Goal: Task Accomplishment & Management: Manage account settings

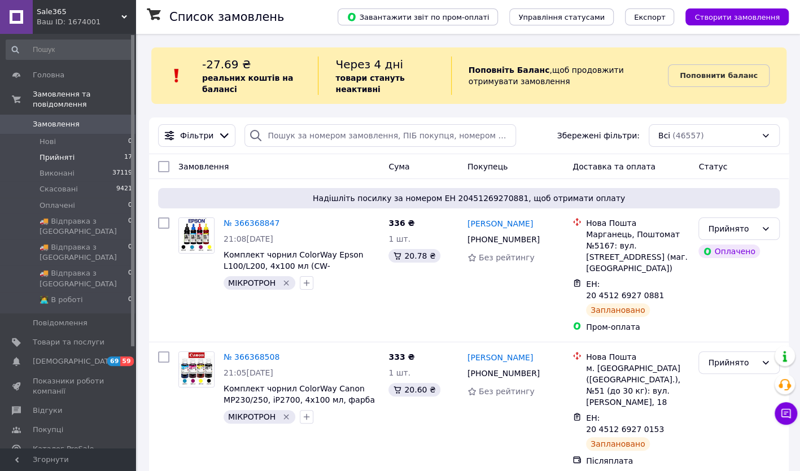
click at [76, 150] on li "Прийняті 17" at bounding box center [69, 158] width 139 height 16
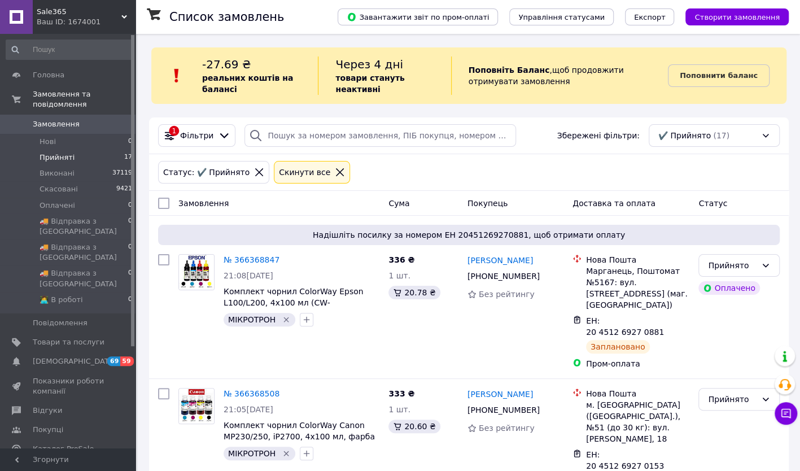
click at [68, 6] on div "Sale365 Ваш ID: 1674001" at bounding box center [84, 17] width 103 height 34
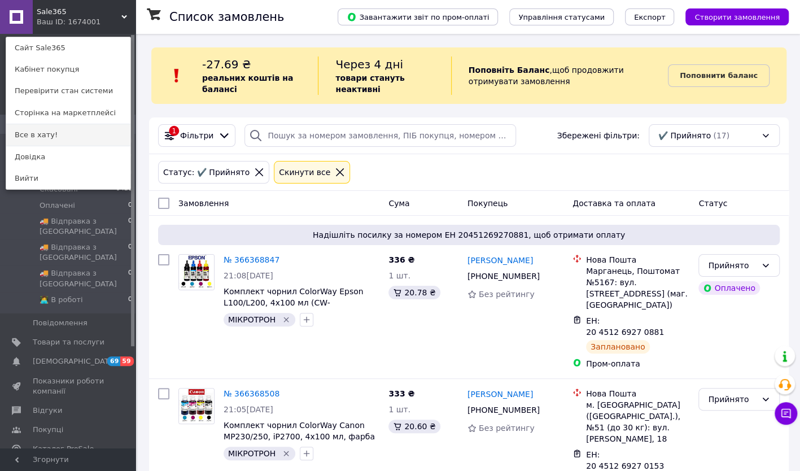
click at [42, 132] on link "Все в хату!" at bounding box center [68, 134] width 124 height 21
